Goal: Transaction & Acquisition: Purchase product/service

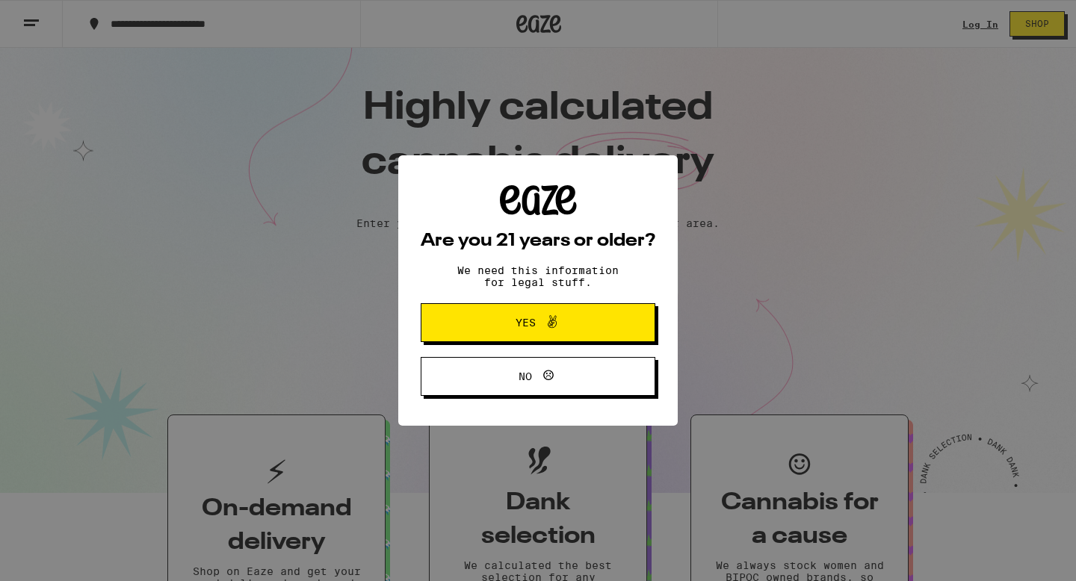
click at [533, 328] on span "Yes" at bounding box center [525, 322] width 20 height 10
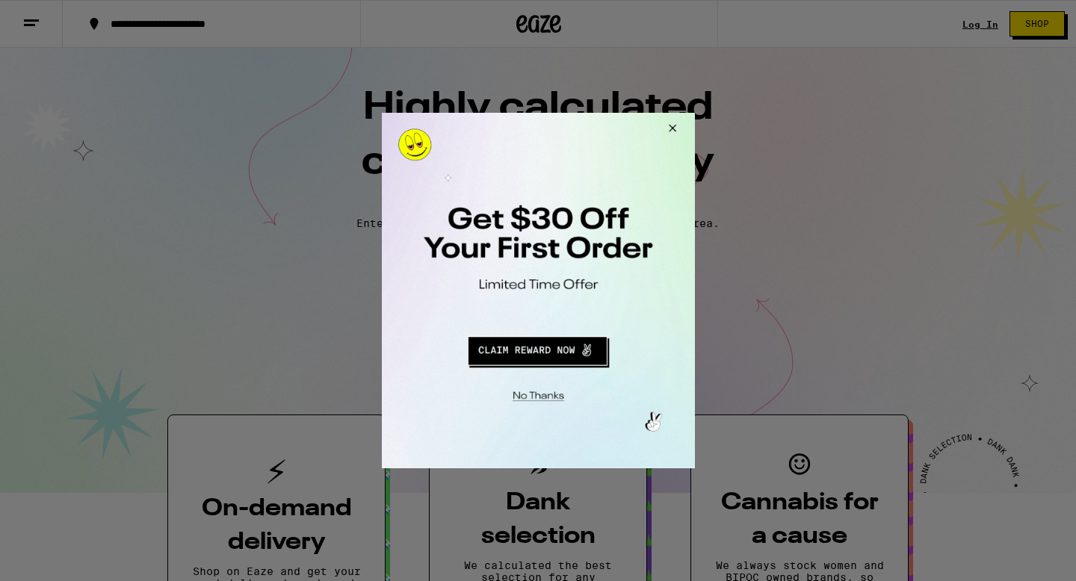
click at [673, 124] on button "Close Modal" at bounding box center [669, 131] width 40 height 36
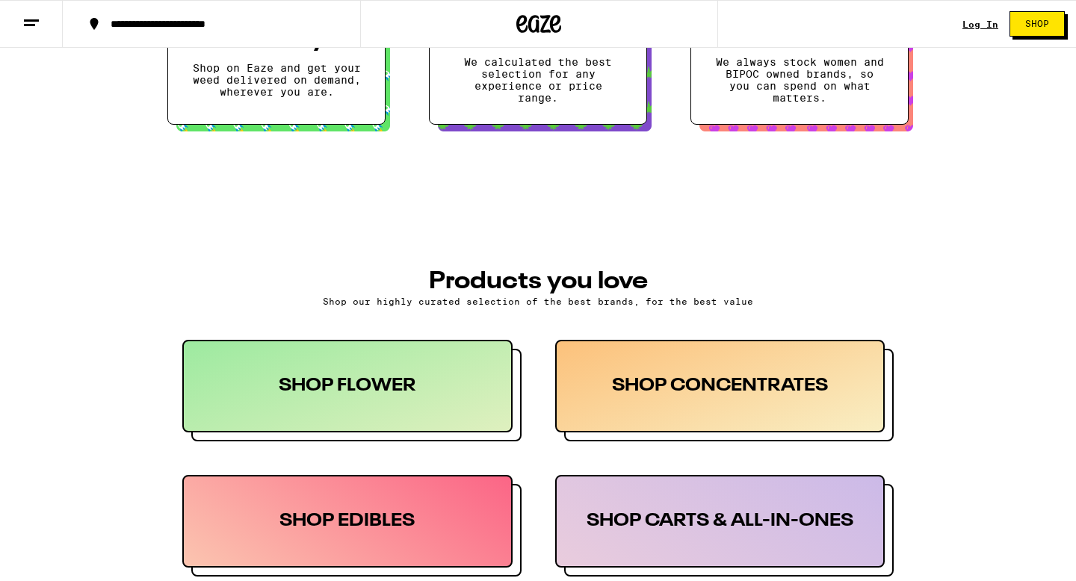
scroll to position [504, 0]
click at [985, 25] on link "Log In" at bounding box center [980, 24] width 36 height 10
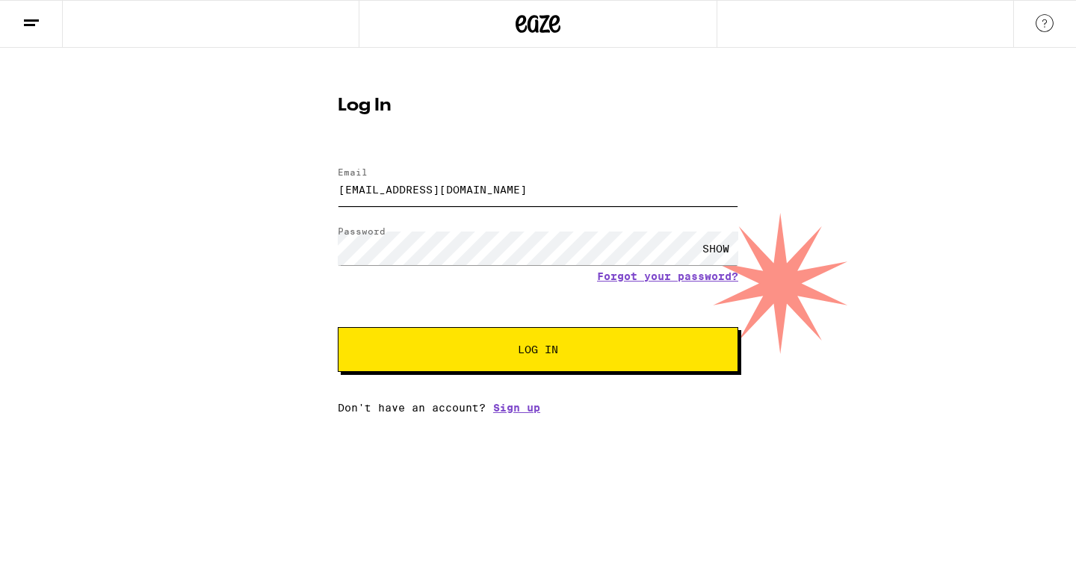
click at [502, 190] on input "[EMAIL_ADDRESS][DOMAIN_NAME]" at bounding box center [538, 190] width 400 height 34
type input "[EMAIL_ADDRESS][DOMAIN_NAME]"
click at [617, 359] on button "Log In" at bounding box center [538, 349] width 400 height 45
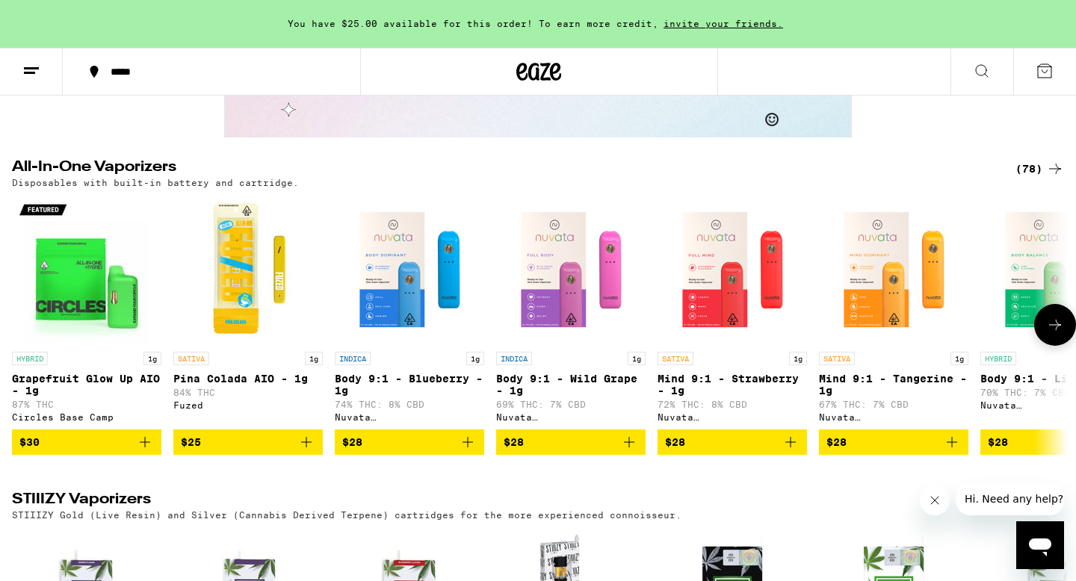
scroll to position [2643, 0]
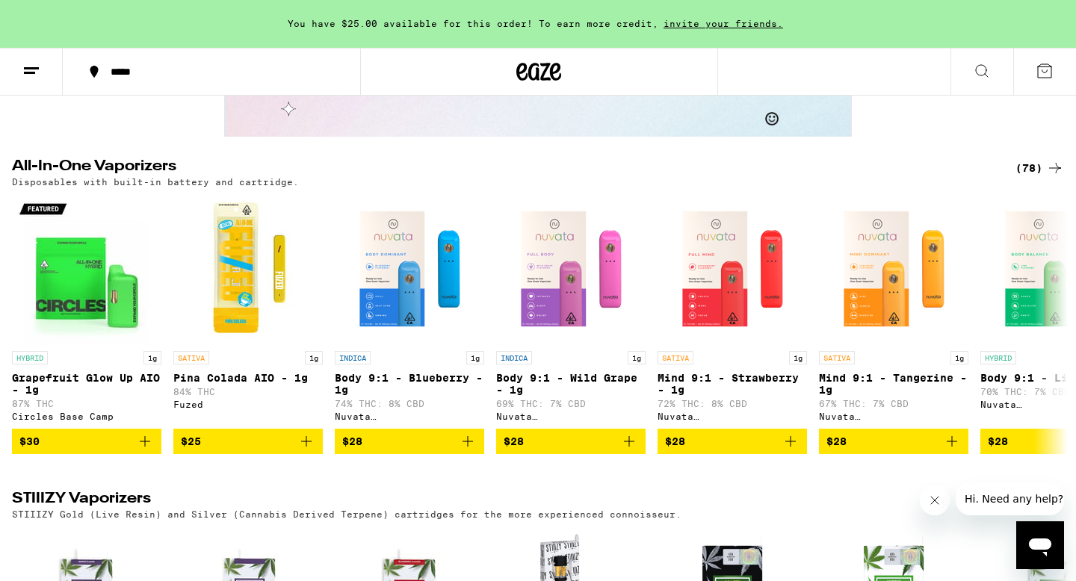
click at [1028, 177] on div "(78)" at bounding box center [1039, 168] width 49 height 18
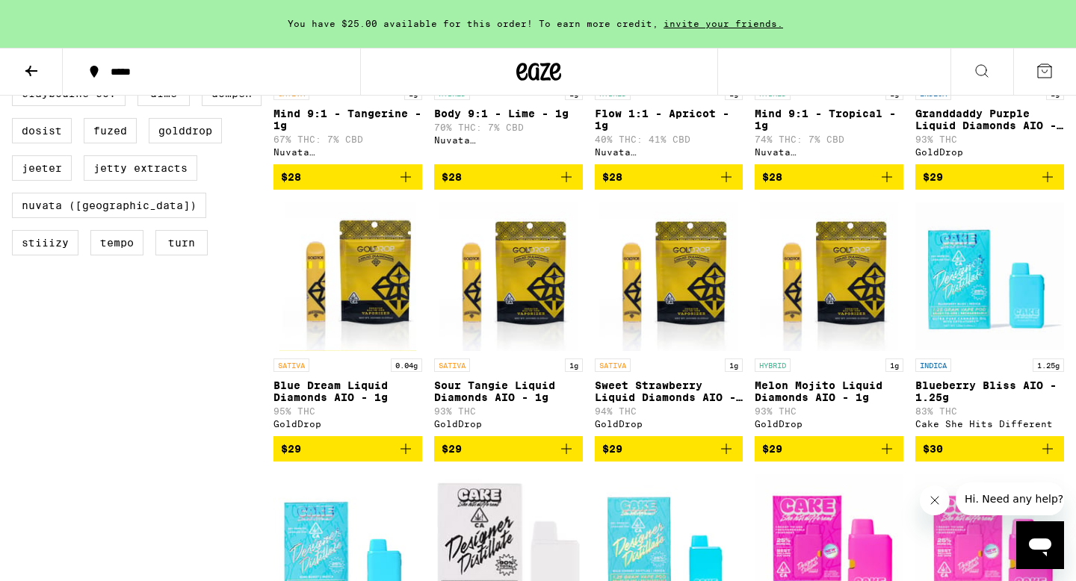
scroll to position [627, 0]
